Goal: Contribute content

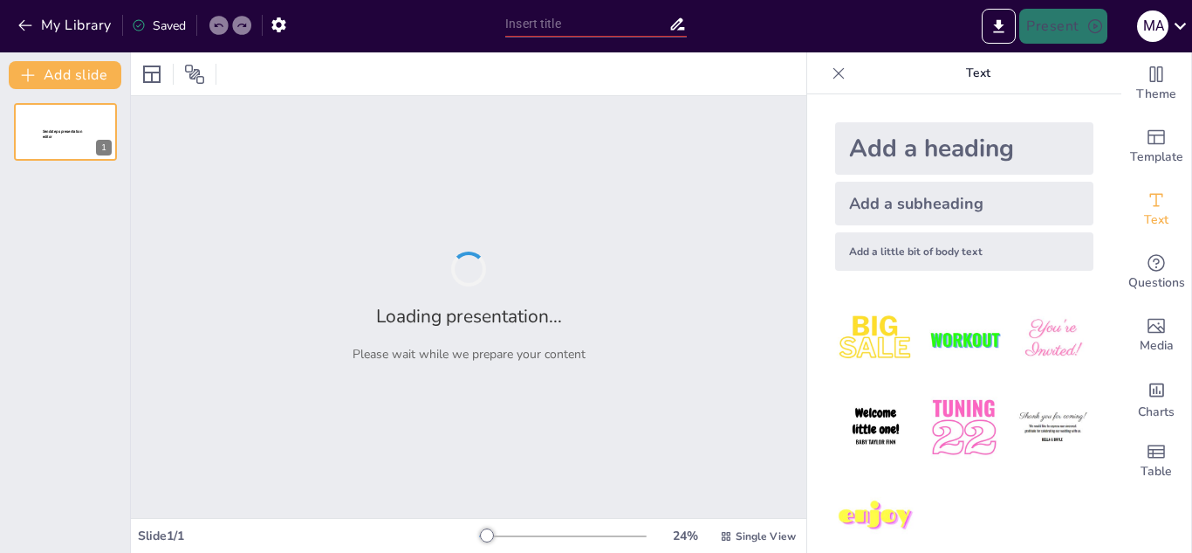
type input "La Sabiduría Ancestral: Adivinanzas Quechuas y su Significado en la Cosmovisión…"
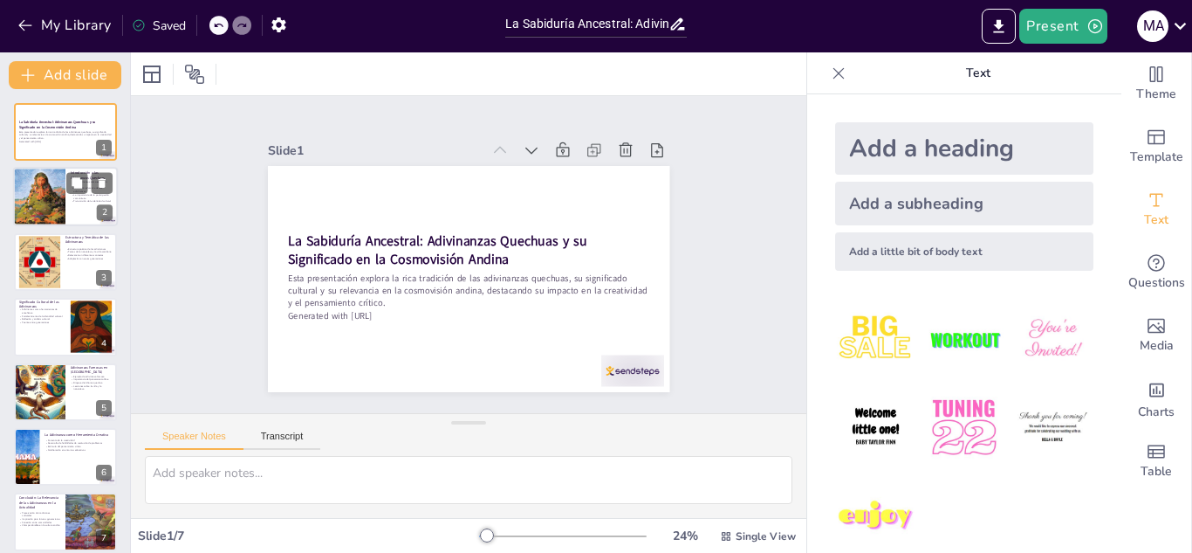
click at [90, 217] on div at bounding box center [65, 197] width 105 height 59
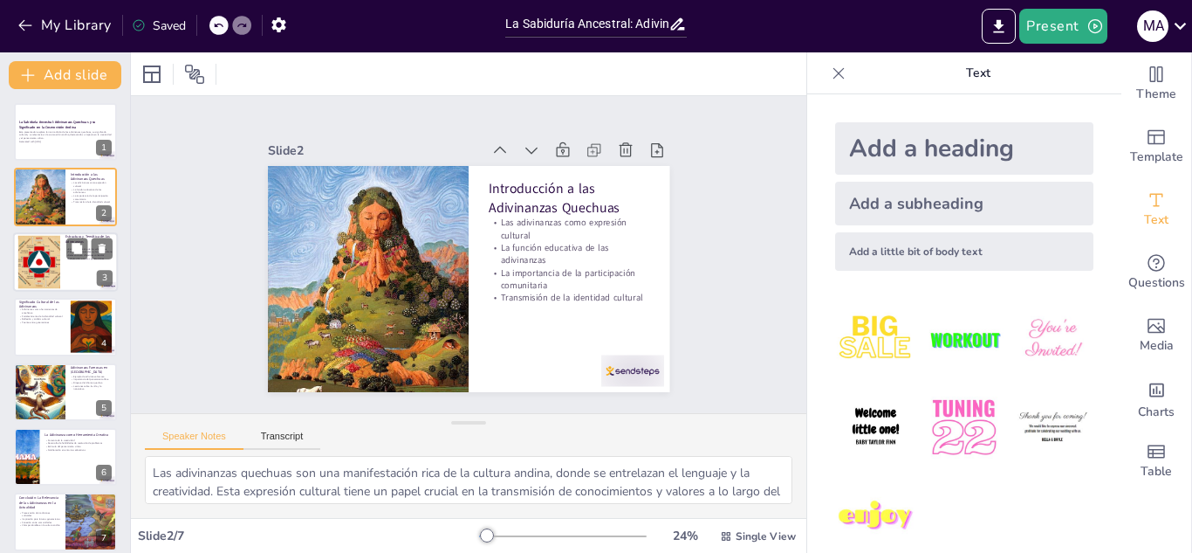
click at [86, 269] on div at bounding box center [65, 261] width 105 height 59
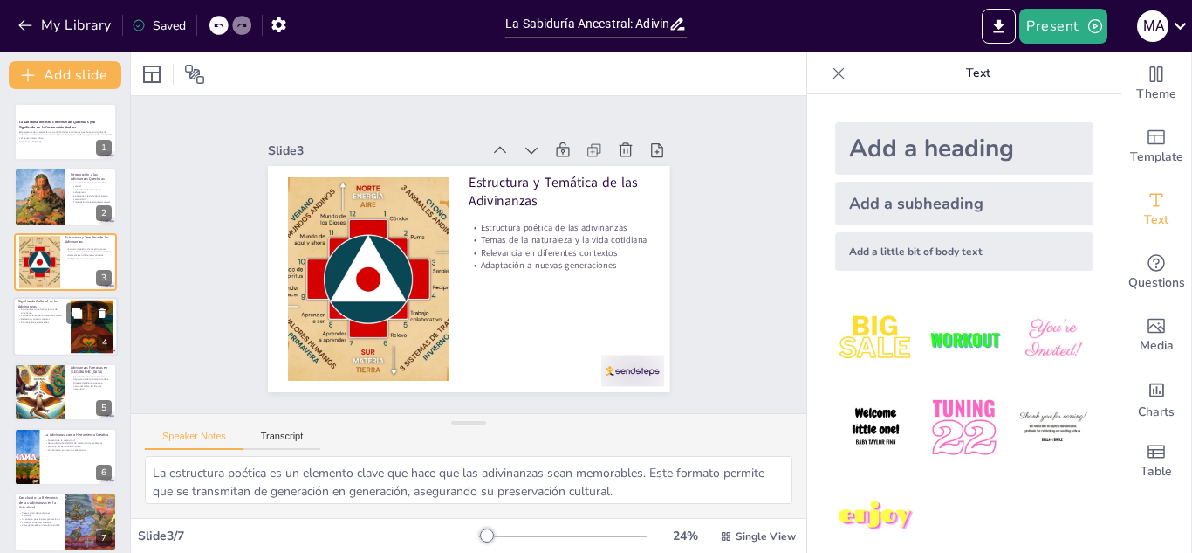
click at [68, 326] on div at bounding box center [65, 326] width 105 height 59
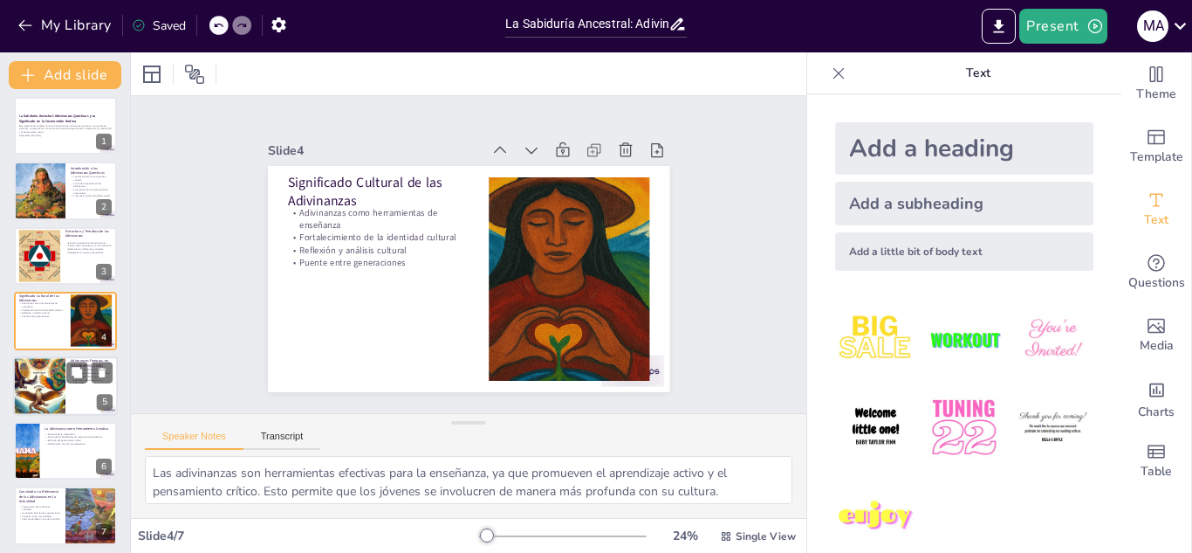
click at [61, 386] on div at bounding box center [39, 385] width 89 height 59
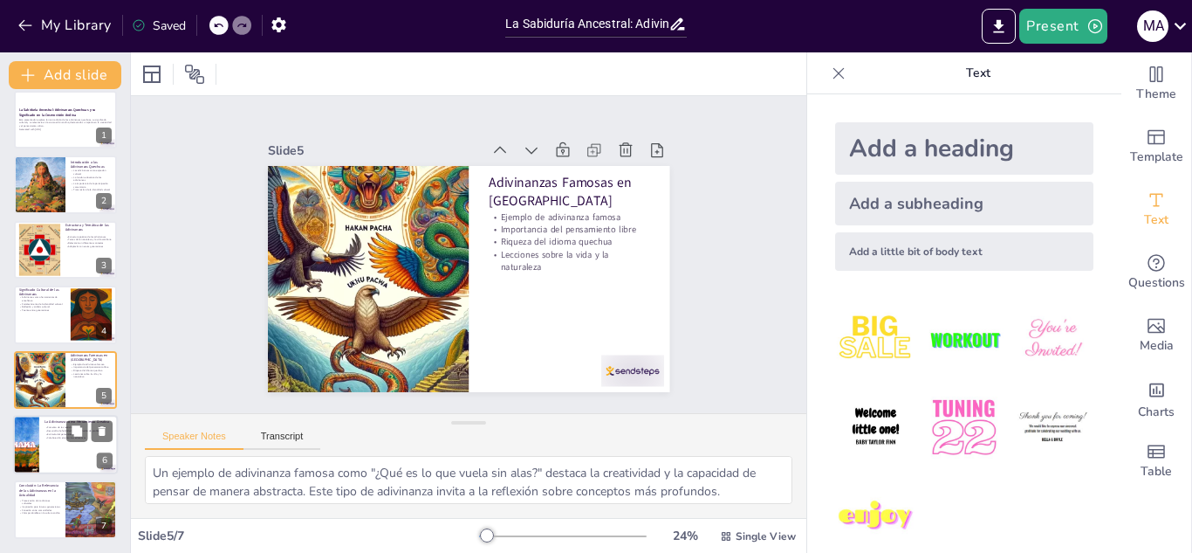
click at [58, 462] on div at bounding box center [65, 444] width 105 height 59
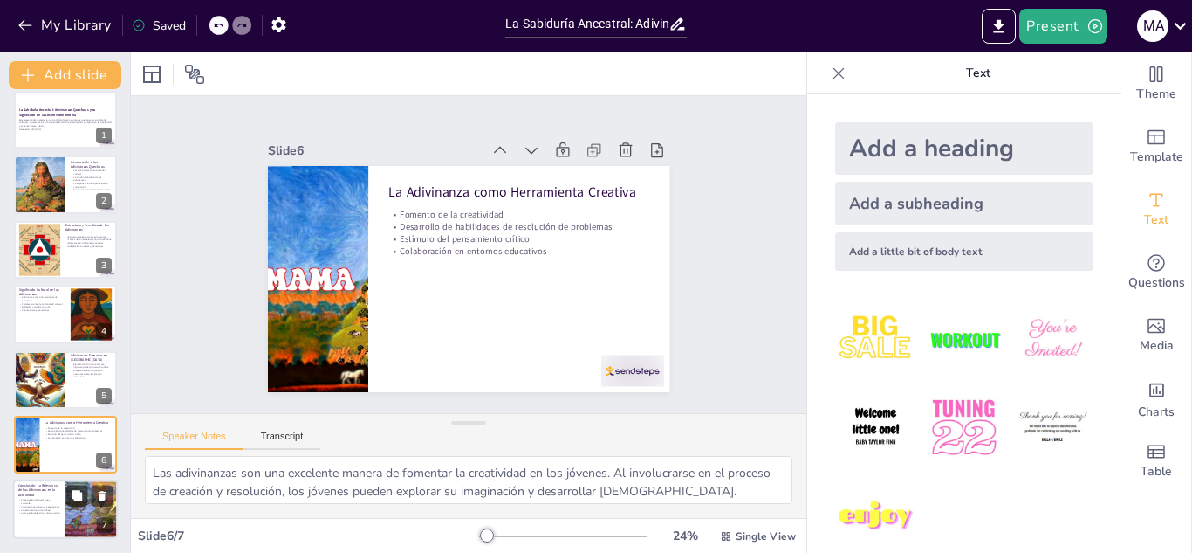
click at [59, 483] on p "Conclusión: La Relevancia de las Adivinanzas en la Actualidad" at bounding box center [39, 490] width 42 height 15
type textarea "La preservación de las adivinanzas quechuas es esencial para mantener vivas las…"
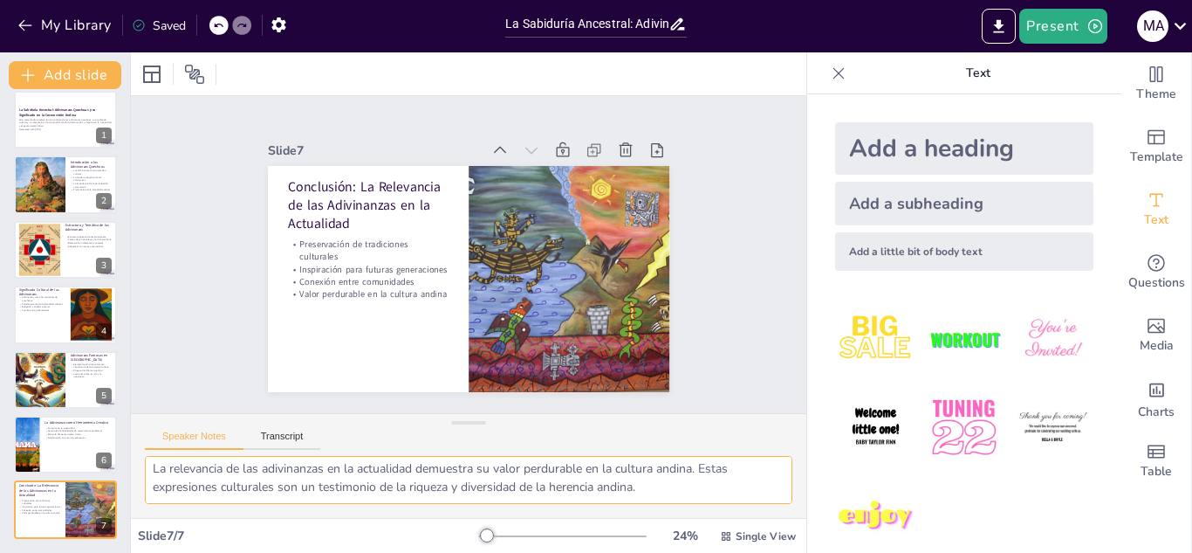
scroll to position [151, 0]
